Goal: Use online tool/utility: Utilize a website feature to perform a specific function

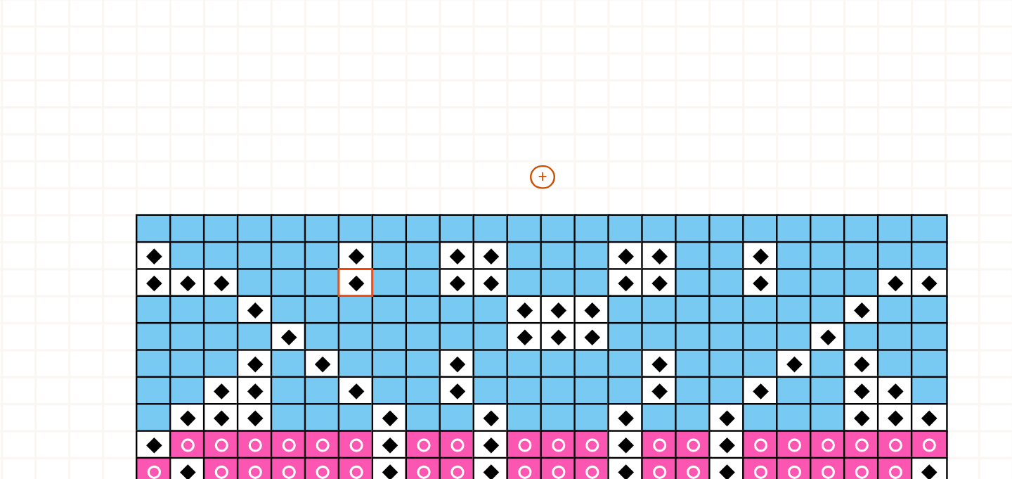
scroll to position [44, 36]
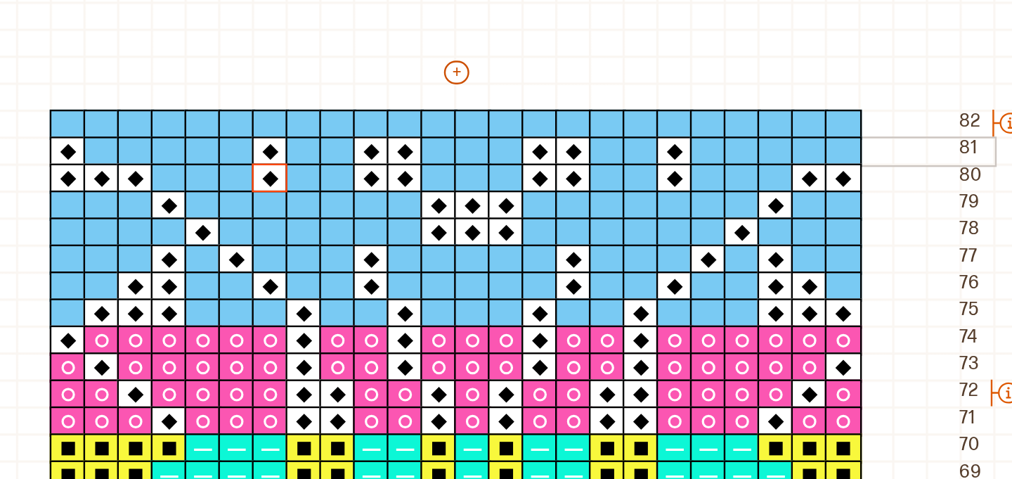
click at [380, 129] on icon at bounding box center [380, 131] width 14 height 11
click at [393, 121] on div at bounding box center [393, 120] width 15 height 13
click at [348, 141] on div at bounding box center [351, 142] width 15 height 13
drag, startPoint x: 330, startPoint y: 79, endPoint x: 318, endPoint y: 80, distance: 12.7
click at [318, 80] on div "Mitt bibliotek Rett maske Mønsterfarge 1 Mønsterfarge 2 Mønsterfarge 3 Mønsterf…" at bounding box center [976, 434] width 2024 height 957
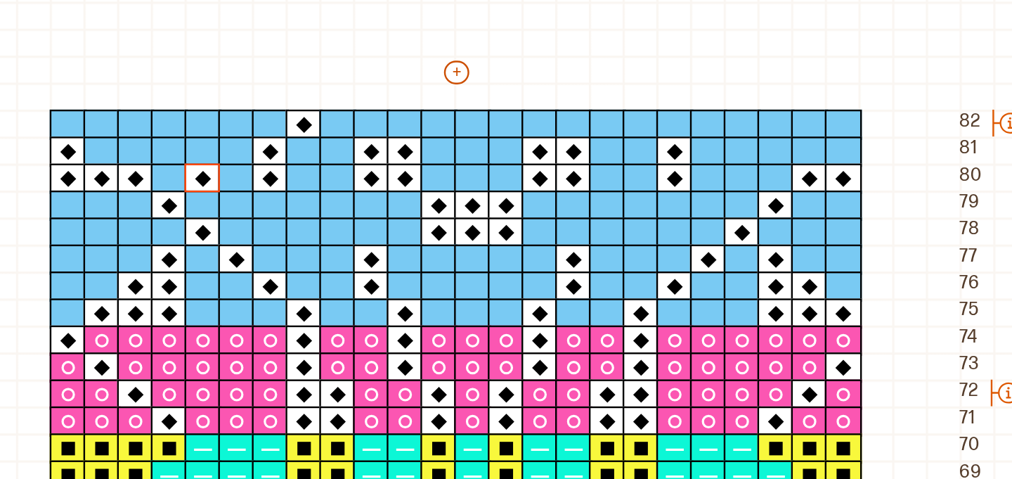
click at [318, 80] on div "Mitt bibliotek Rett maske Mønsterfarge 1 Mønsterfarge 2 Mønsterfarge 3 Mønsterf…" at bounding box center [976, 434] width 2024 height 957
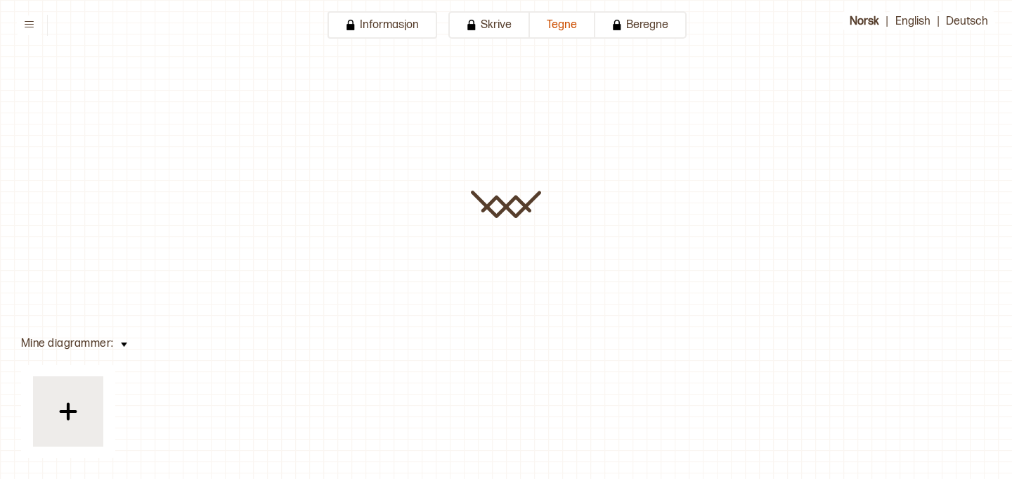
type input "**********"
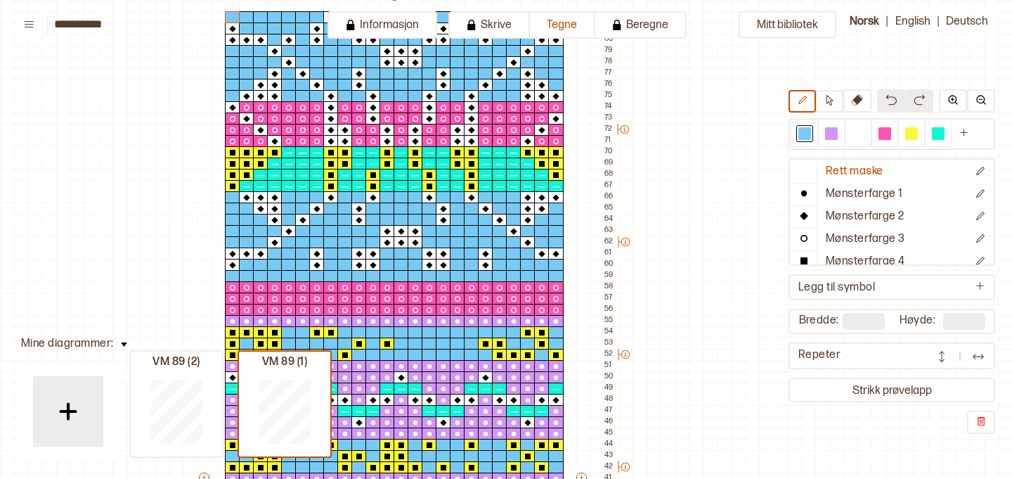
scroll to position [0, 98]
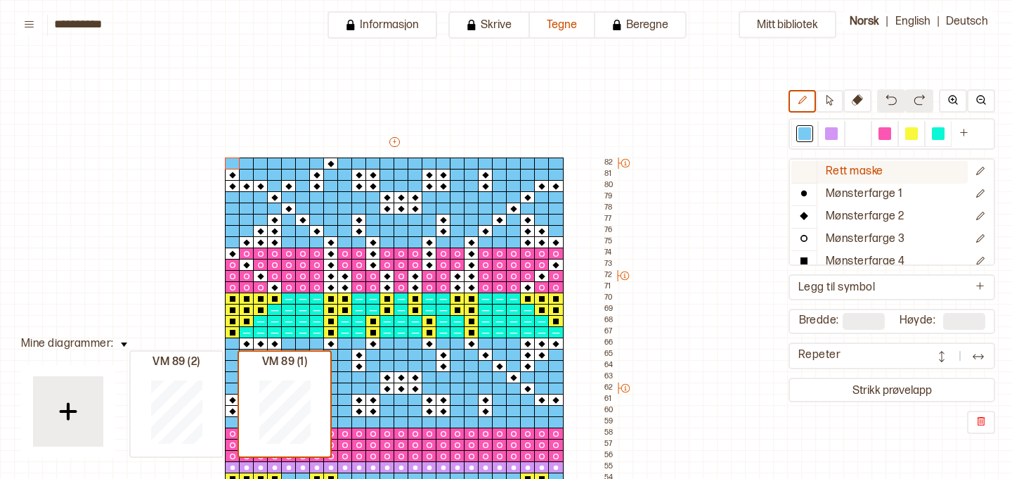
click at [858, 178] on p "Rett maske" at bounding box center [855, 171] width 58 height 15
click at [808, 134] on div at bounding box center [805, 133] width 13 height 13
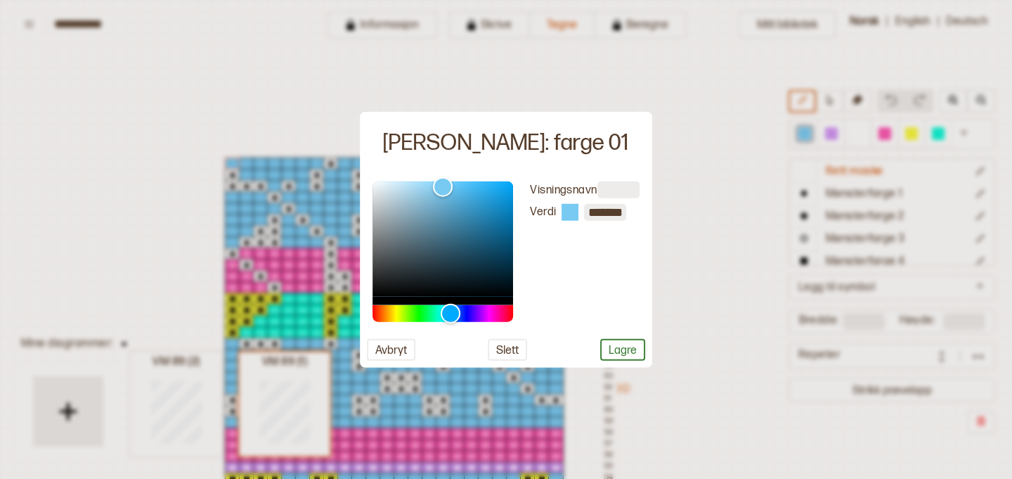
click at [328, 164] on div at bounding box center [506, 239] width 1012 height 479
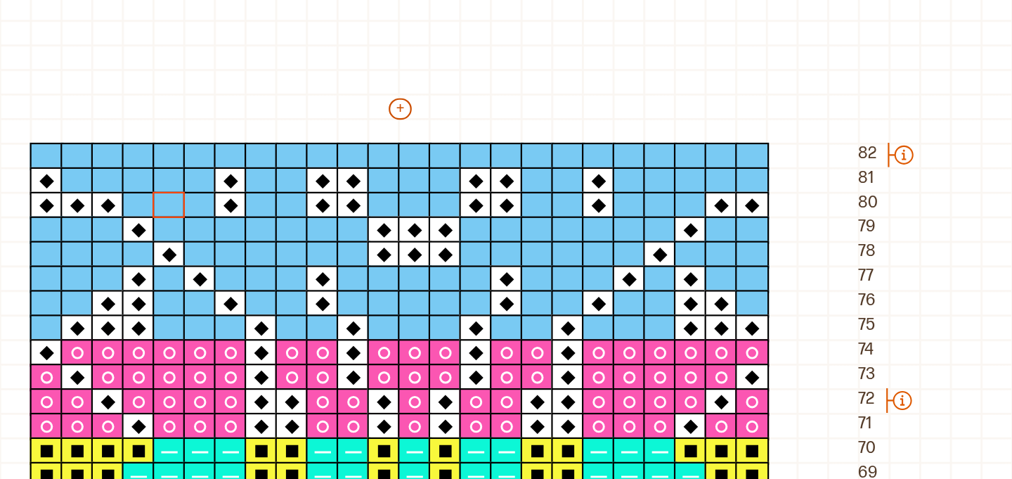
scroll to position [41, 98]
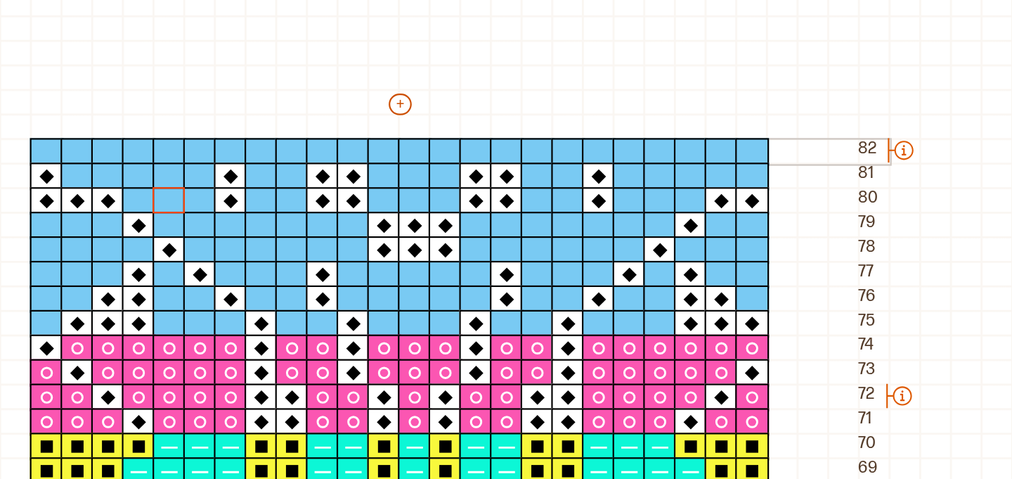
click at [330, 124] on div at bounding box center [330, 123] width 15 height 13
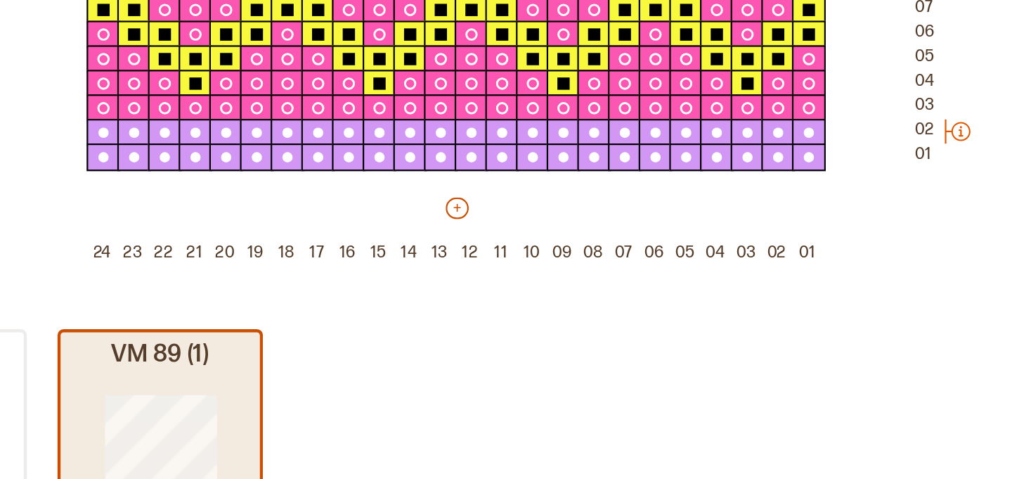
scroll to position [803, 84]
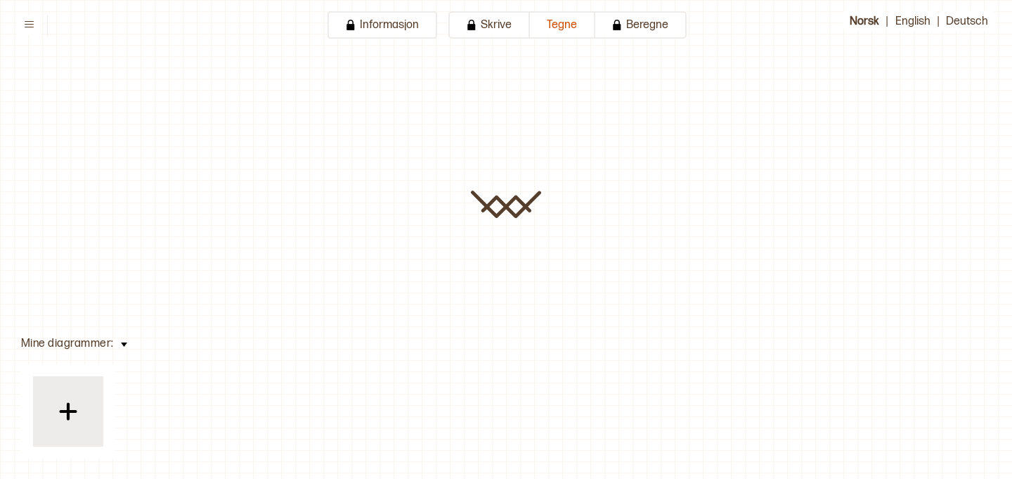
type input "**********"
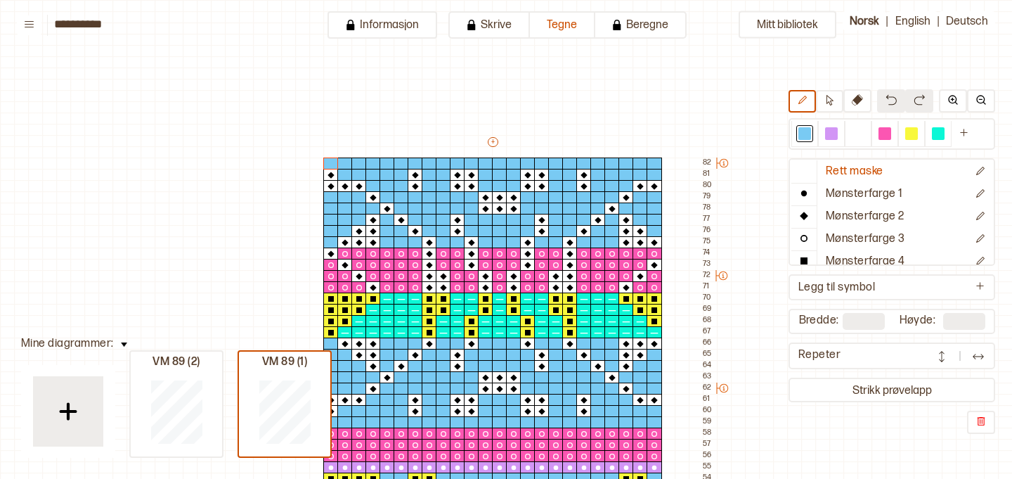
scroll to position [447, 98]
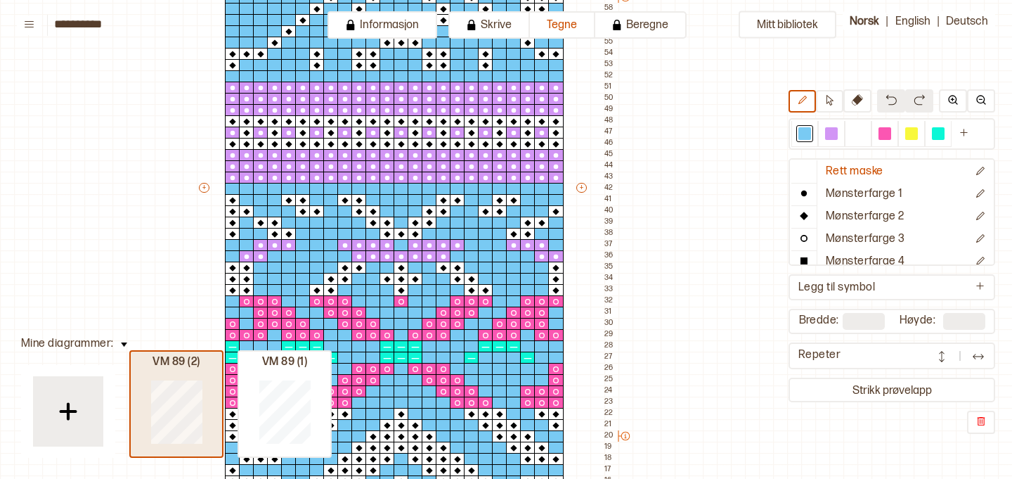
type input "**"
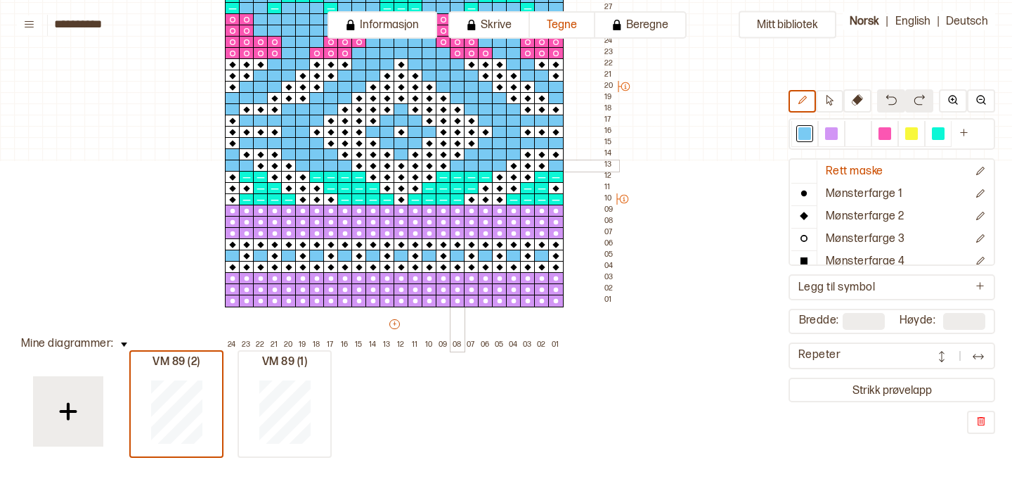
scroll to position [799, 98]
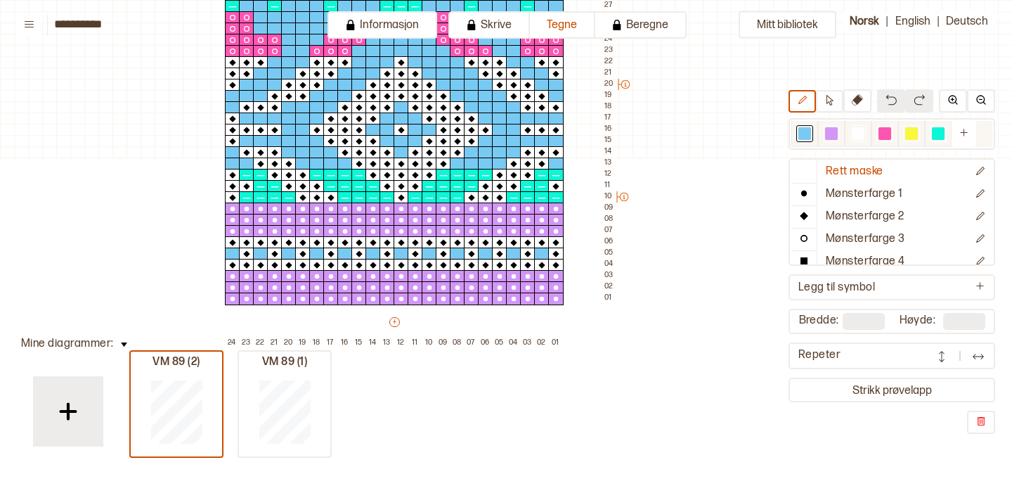
click at [834, 141] on div at bounding box center [831, 133] width 17 height 17
click at [829, 195] on p "Mønsterfarge 1" at bounding box center [864, 194] width 77 height 15
click at [330, 299] on circle at bounding box center [331, 299] width 5 height 5
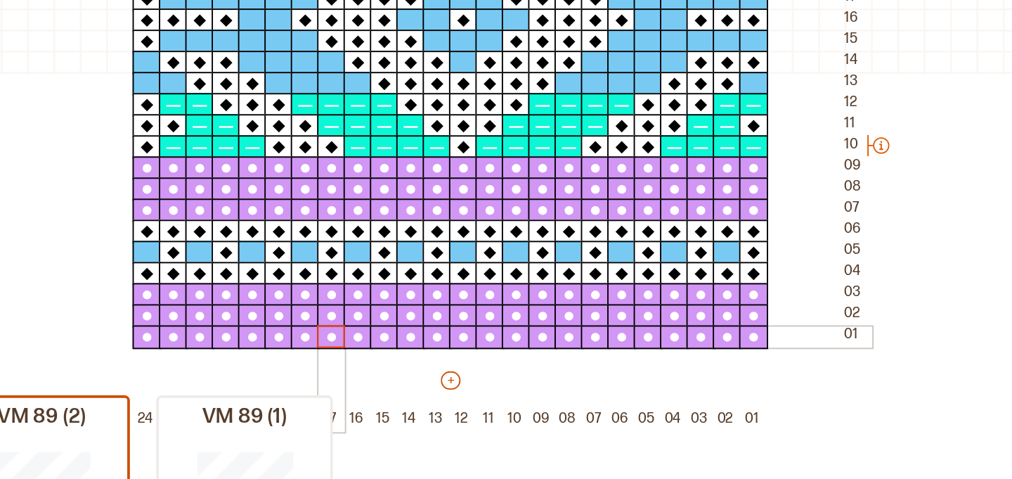
scroll to position [775, 98]
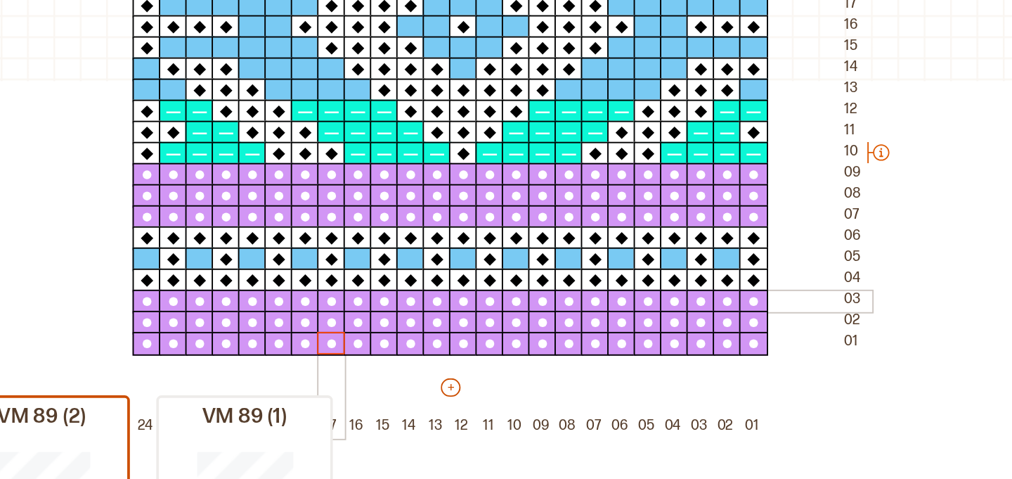
click at [330, 299] on circle at bounding box center [331, 300] width 5 height 5
